Goal: Navigation & Orientation: Understand site structure

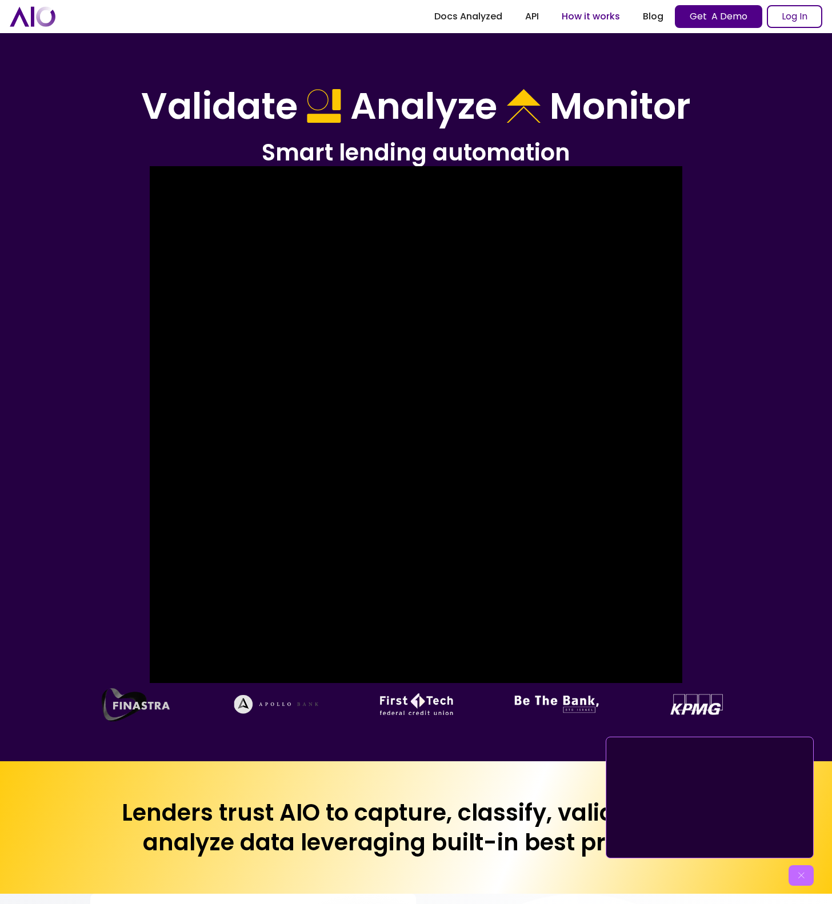
click at [587, 18] on link "How it works" at bounding box center [590, 16] width 81 height 21
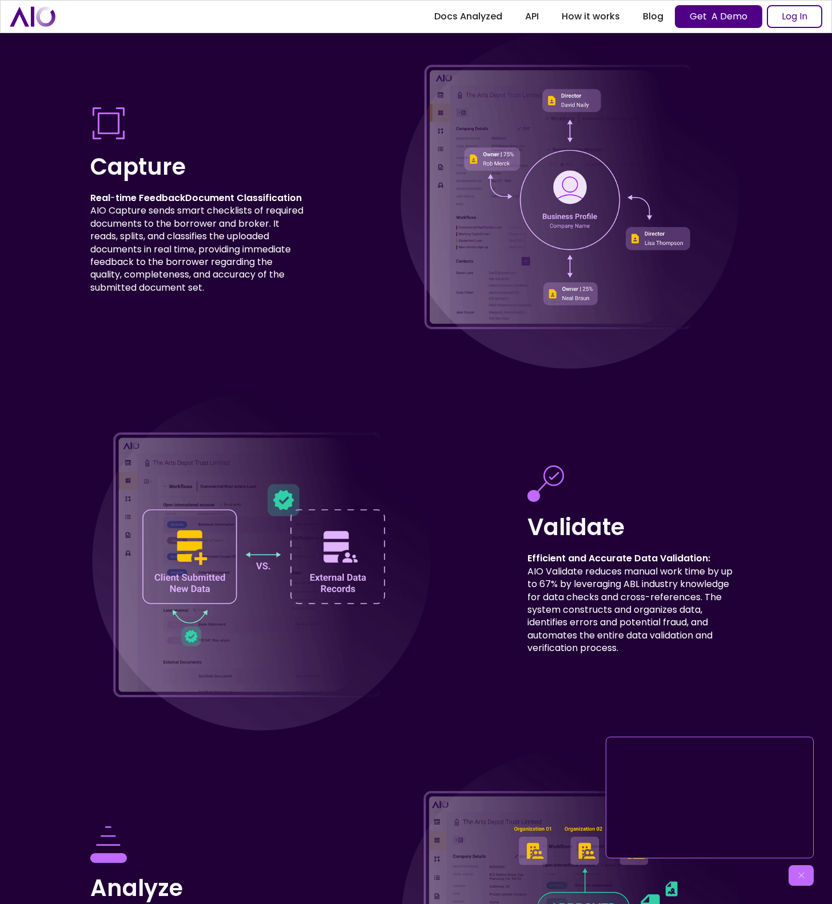
scroll to position [3036, 0]
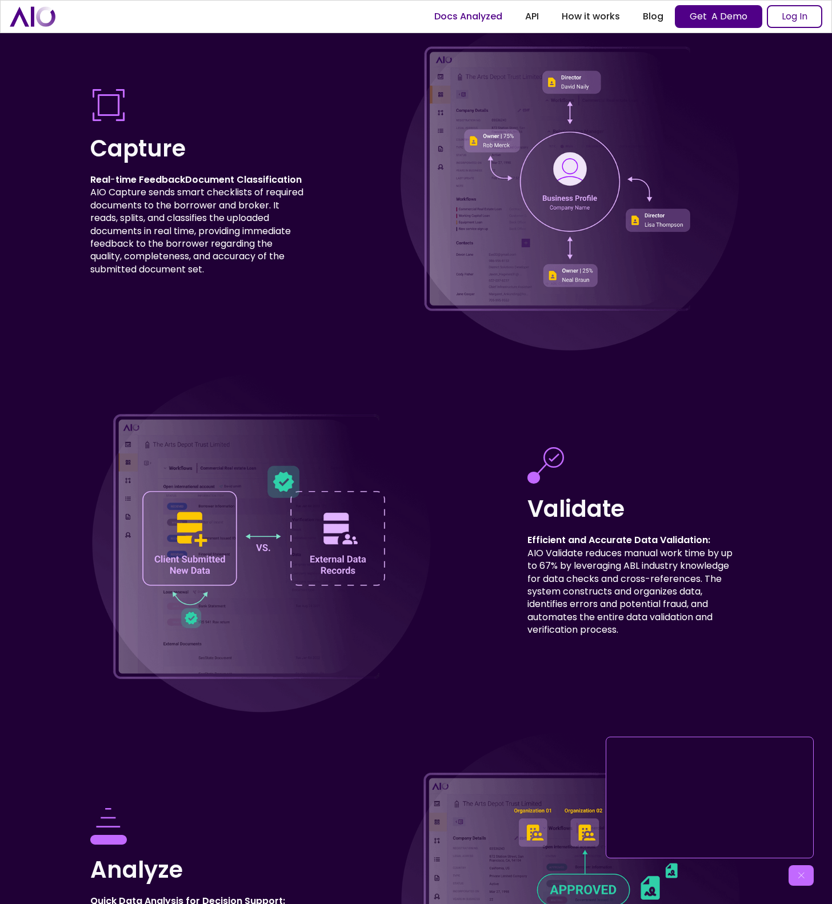
click at [461, 19] on link "Docs Analyzed" at bounding box center [468, 16] width 91 height 21
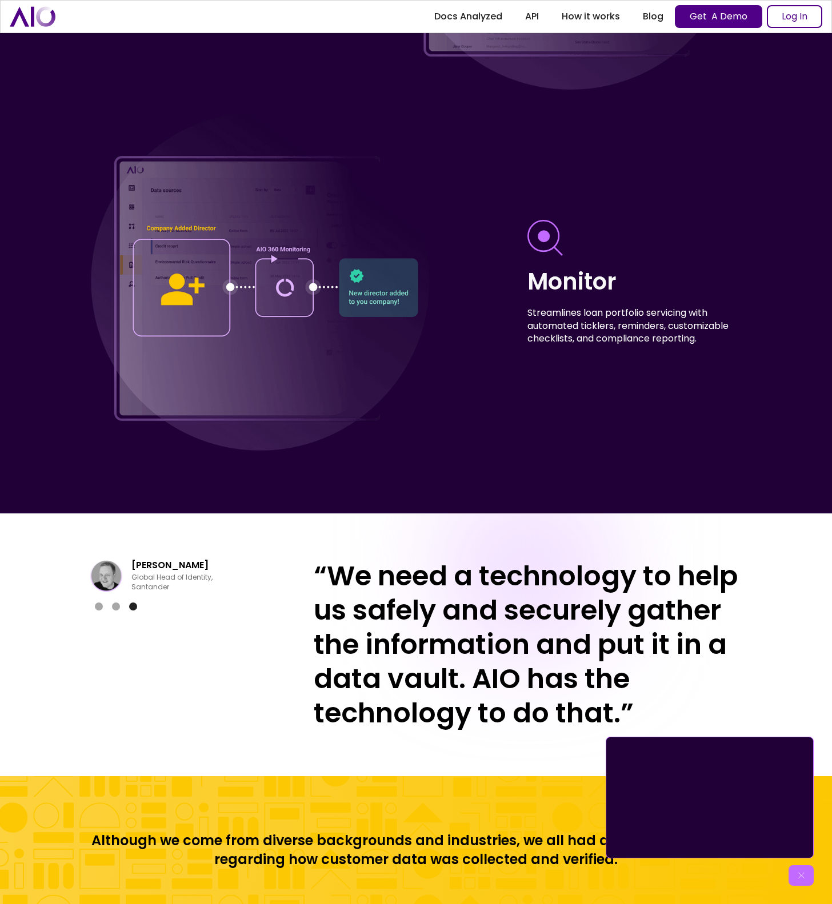
scroll to position [3692, 0]
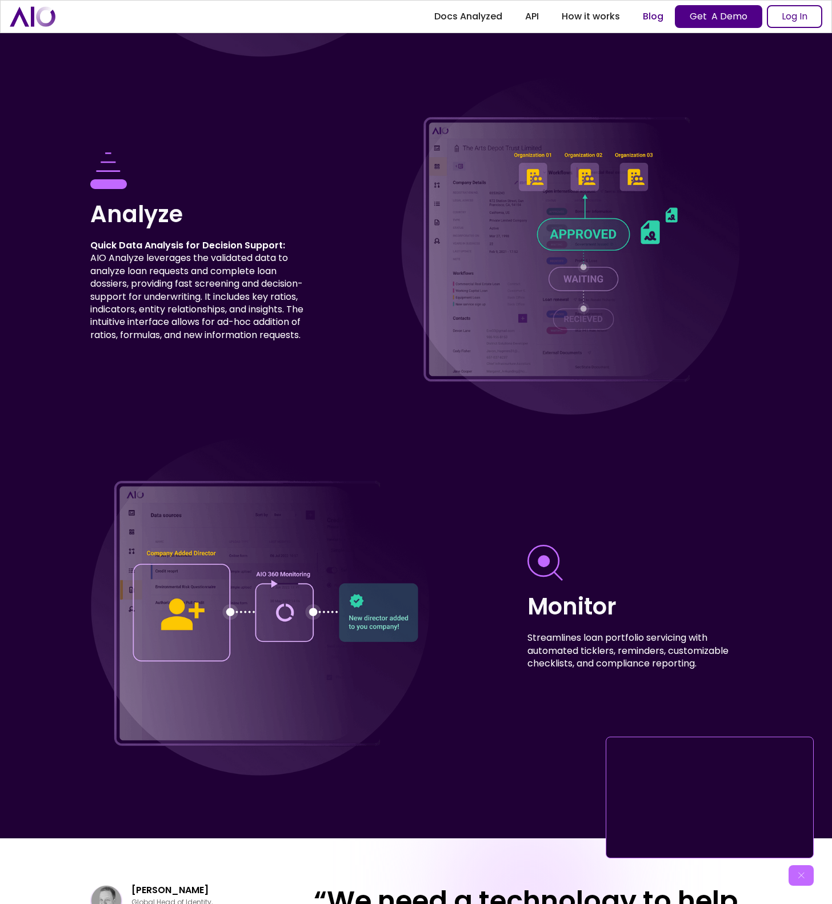
click at [651, 13] on link "Blog" at bounding box center [652, 16] width 43 height 21
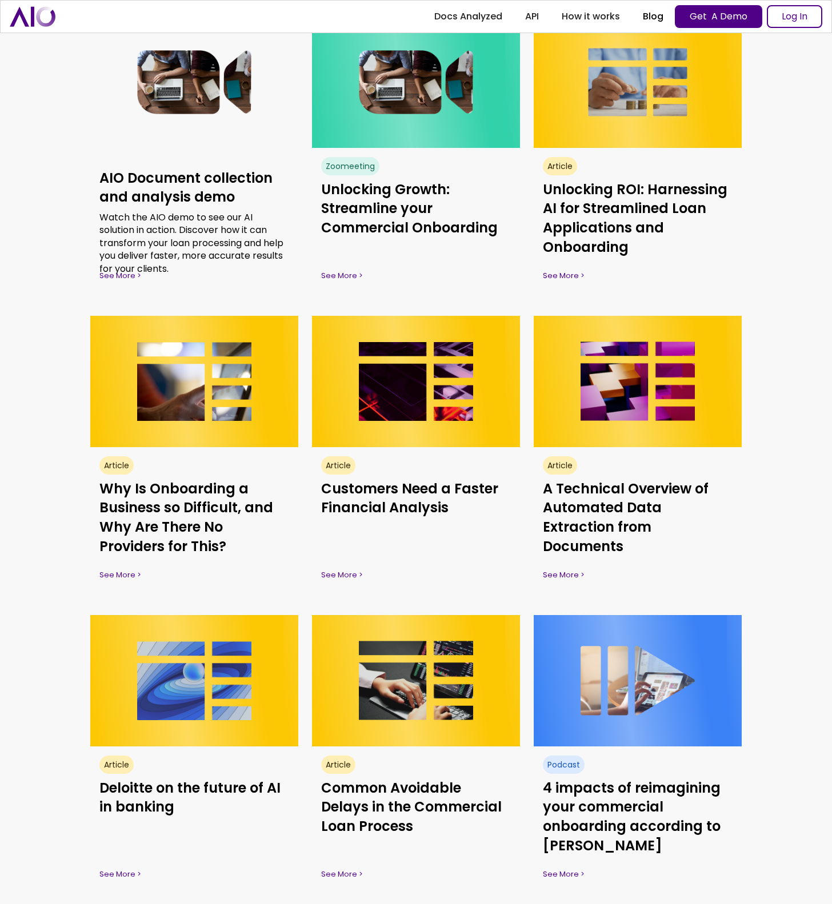
scroll to position [898, 0]
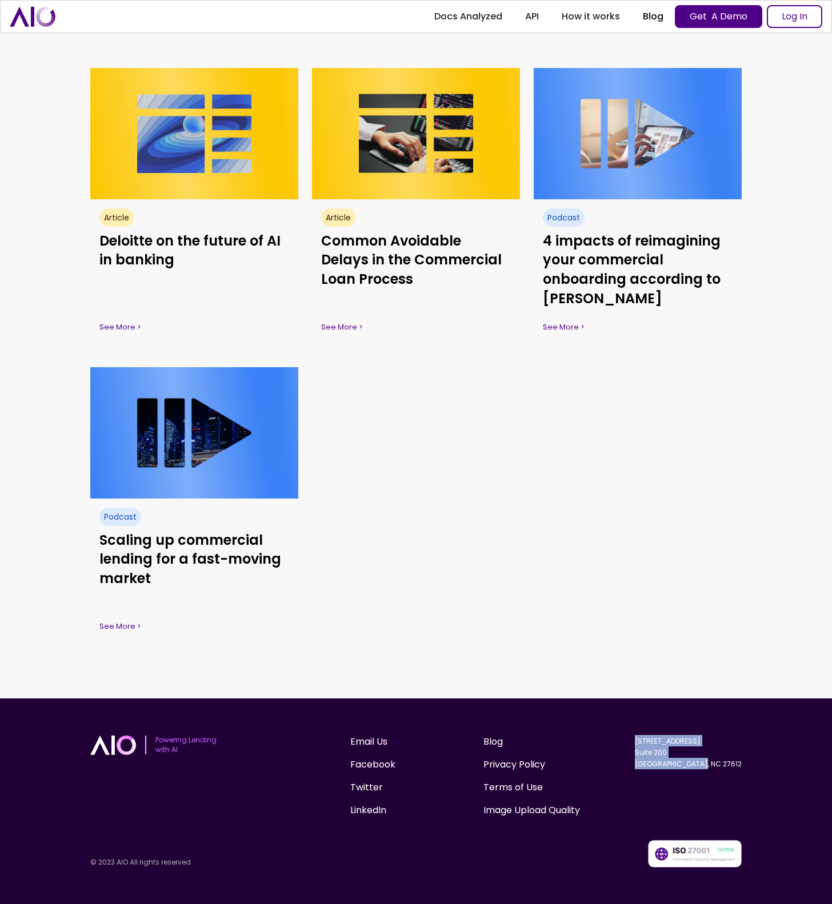
drag, startPoint x: 727, startPoint y: 763, endPoint x: 659, endPoint y: 745, distance: 70.3
click at [659, 745] on div "Email Us Facebook Twitter LinkedIn Blog Privacy Policy Terms of Use Image Uploa…" at bounding box center [545, 780] width 391 height 91
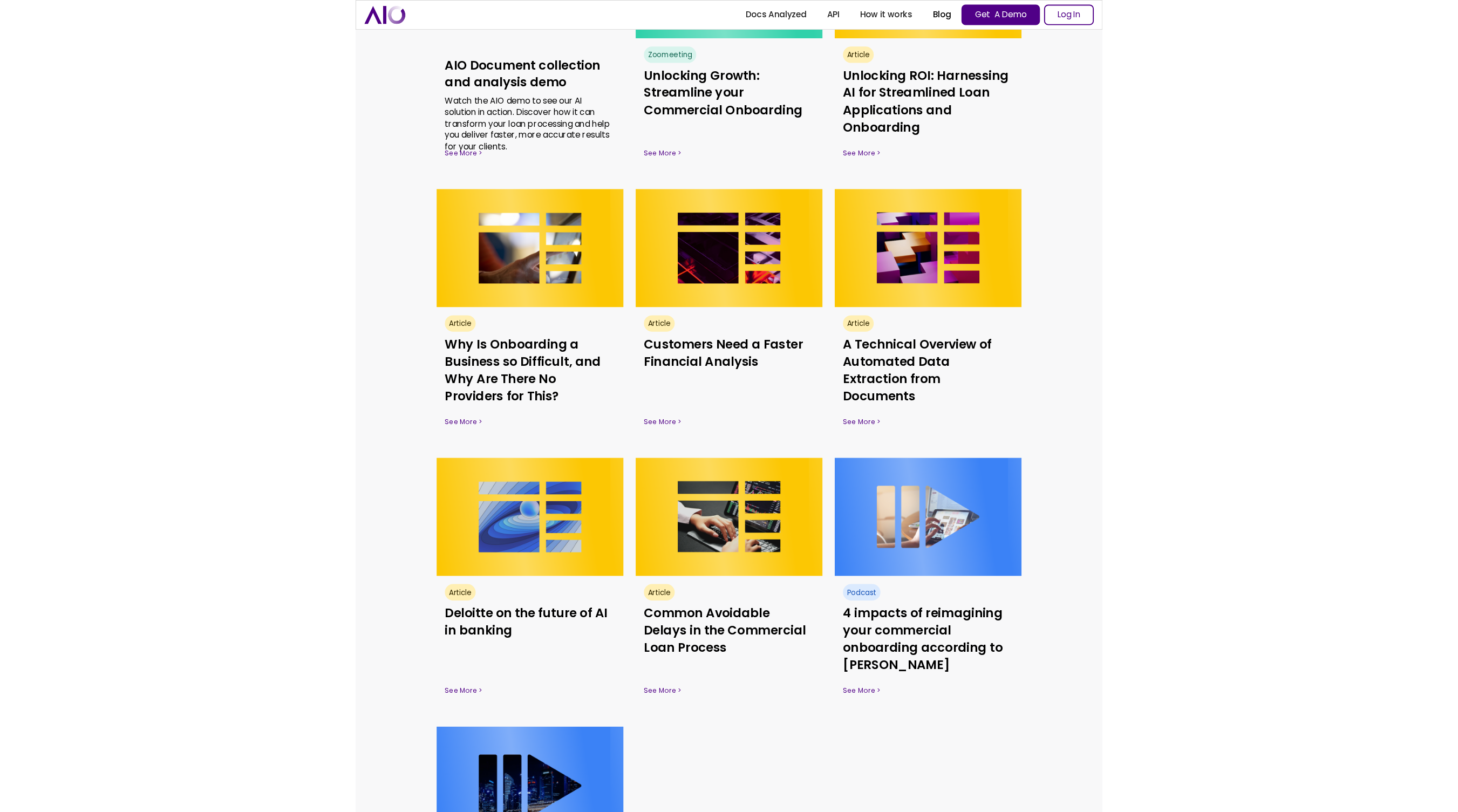
scroll to position [420, 0]
